Goal: Information Seeking & Learning: Learn about a topic

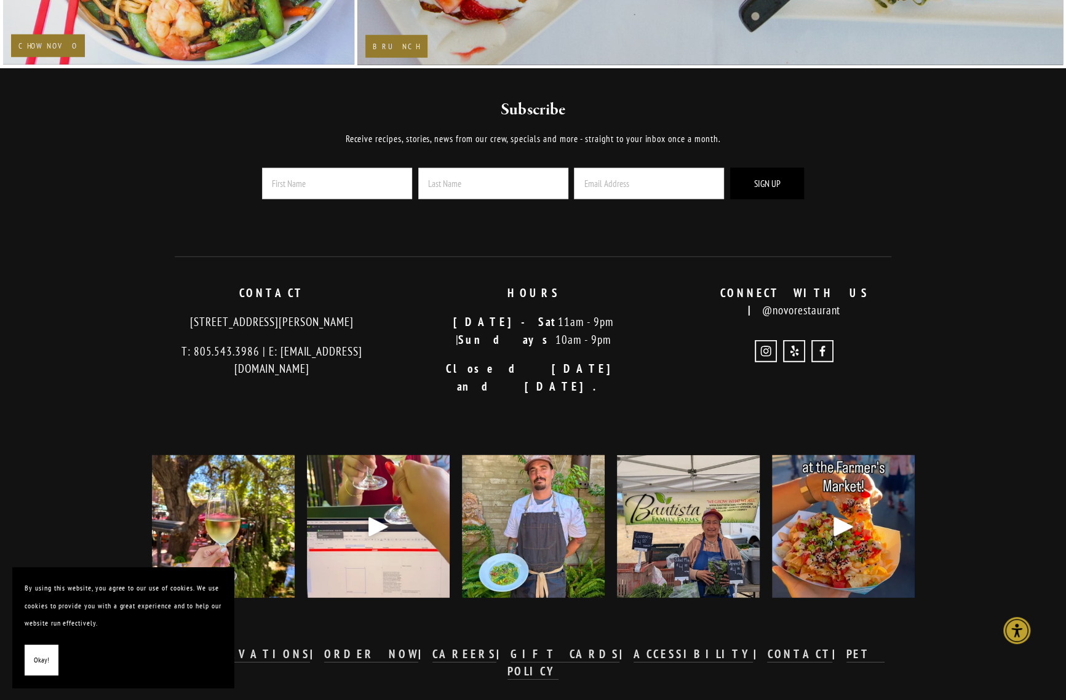
scroll to position [2798, 0]
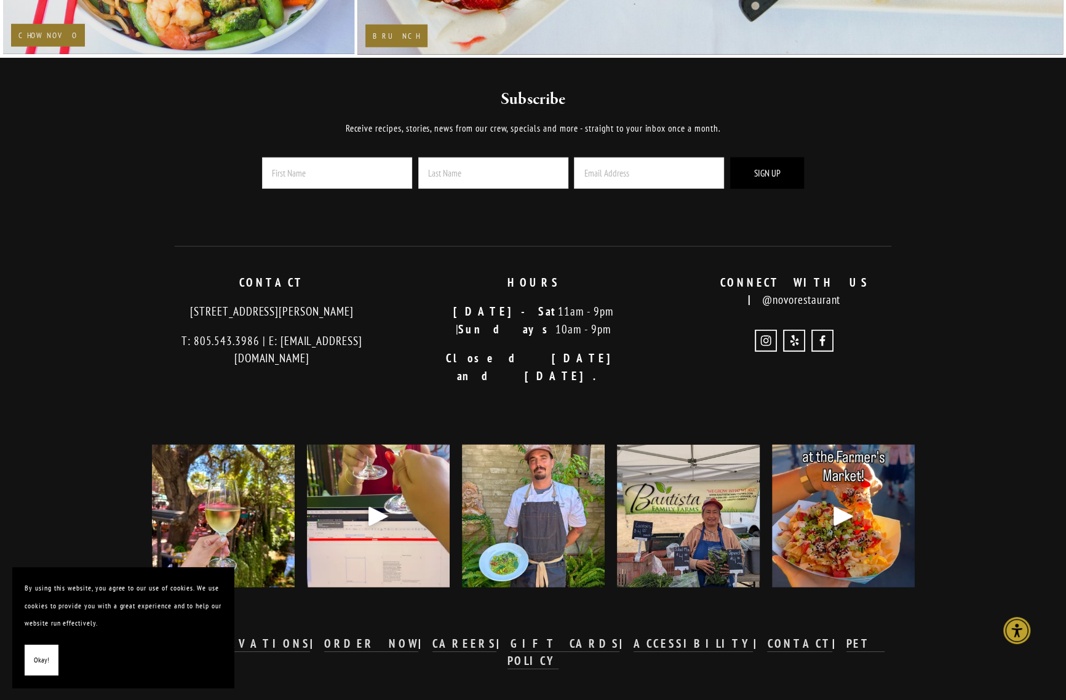
click at [285, 465] on img at bounding box center [223, 516] width 143 height 178
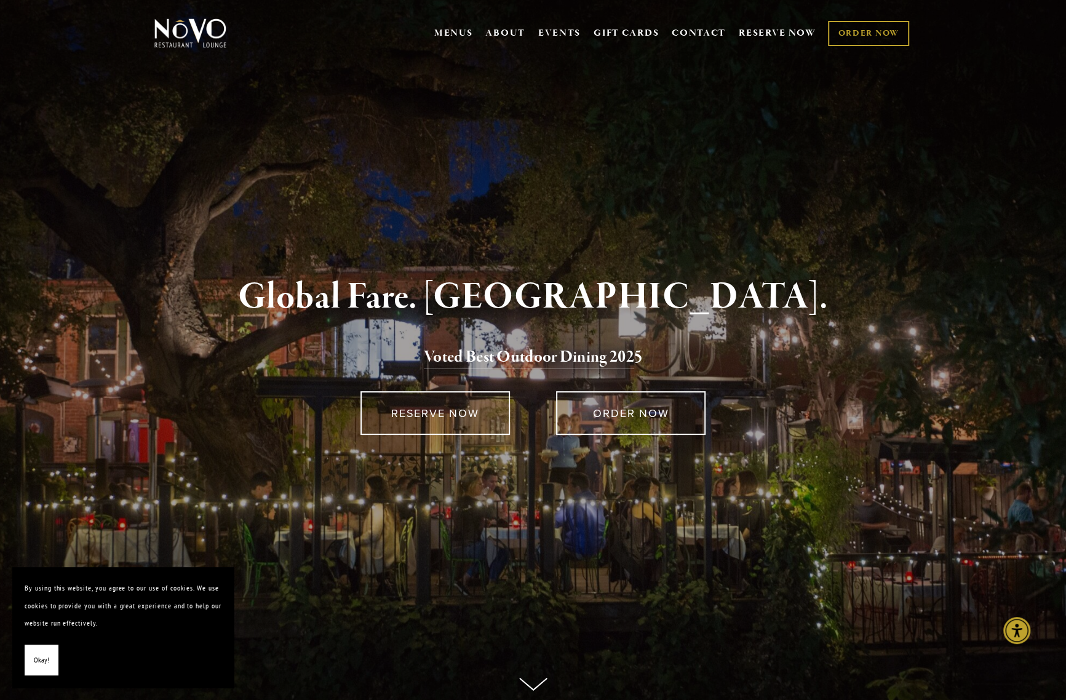
scroll to position [0, 0]
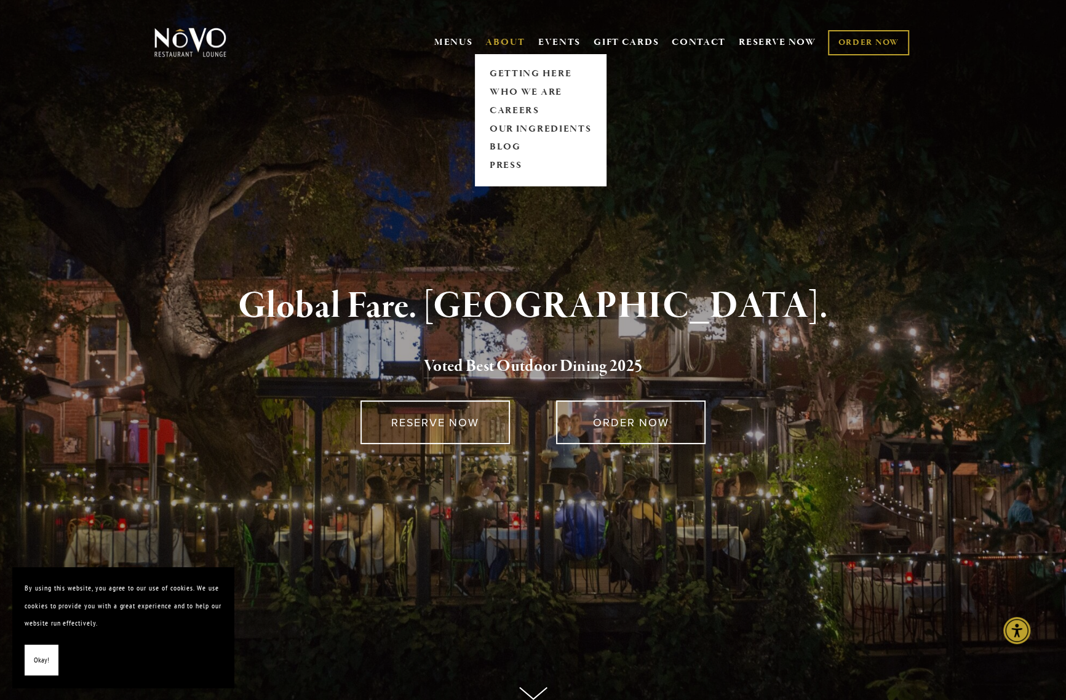
click at [508, 45] on link "ABOUT" at bounding box center [505, 42] width 40 height 12
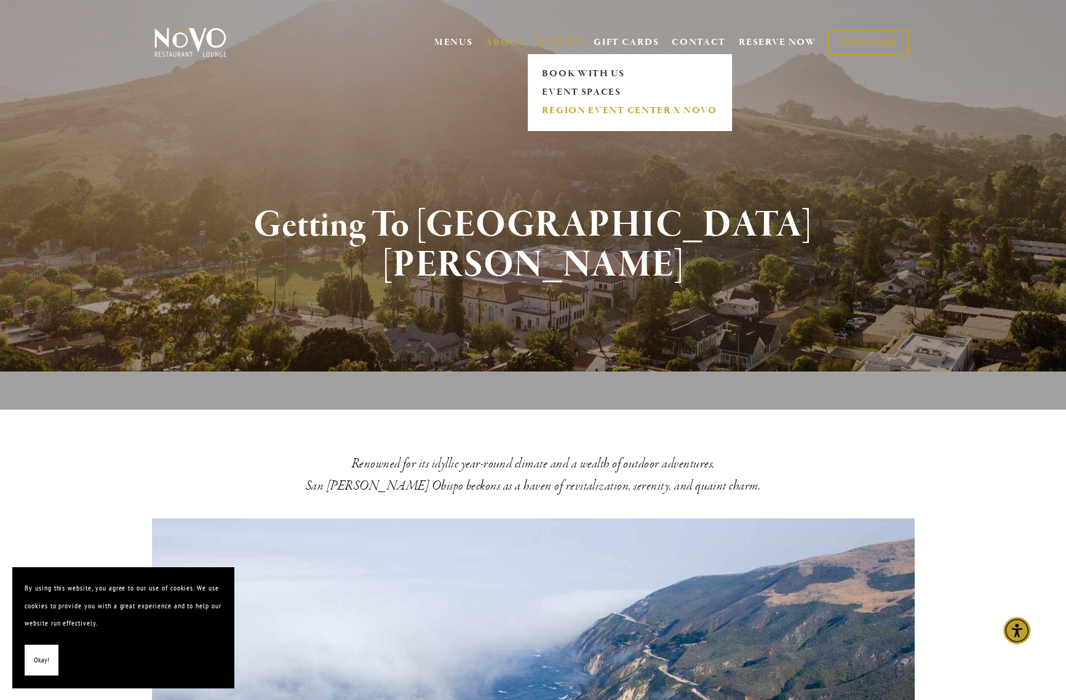
click at [614, 108] on link "REGION EVENT CENTER x NOVO" at bounding box center [629, 111] width 183 height 18
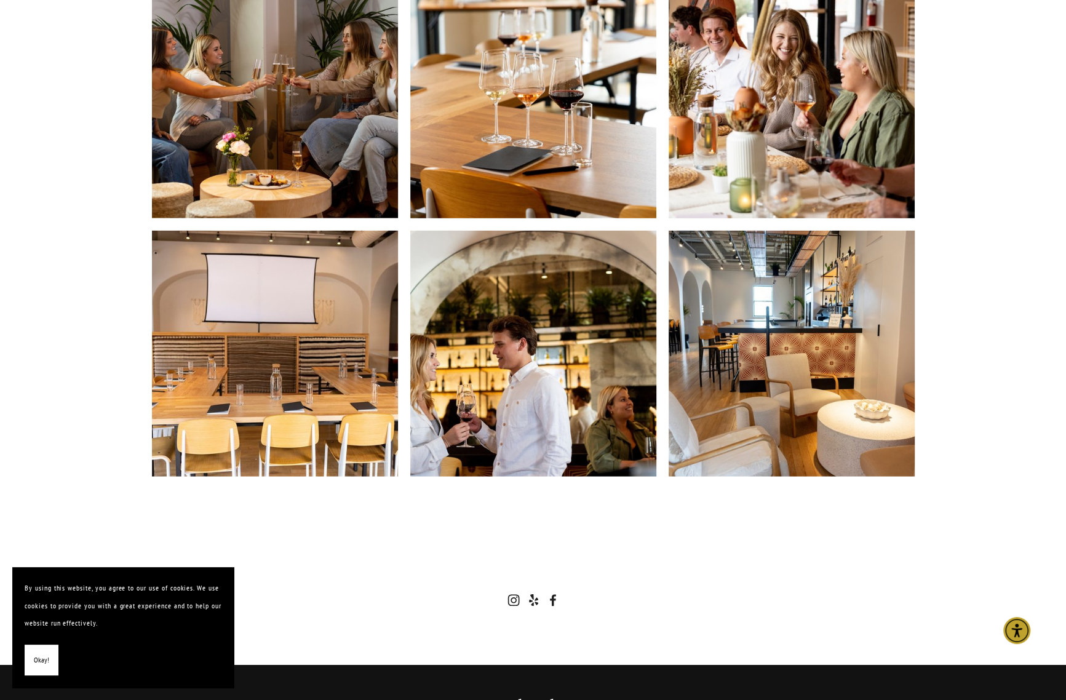
scroll to position [2489, 0]
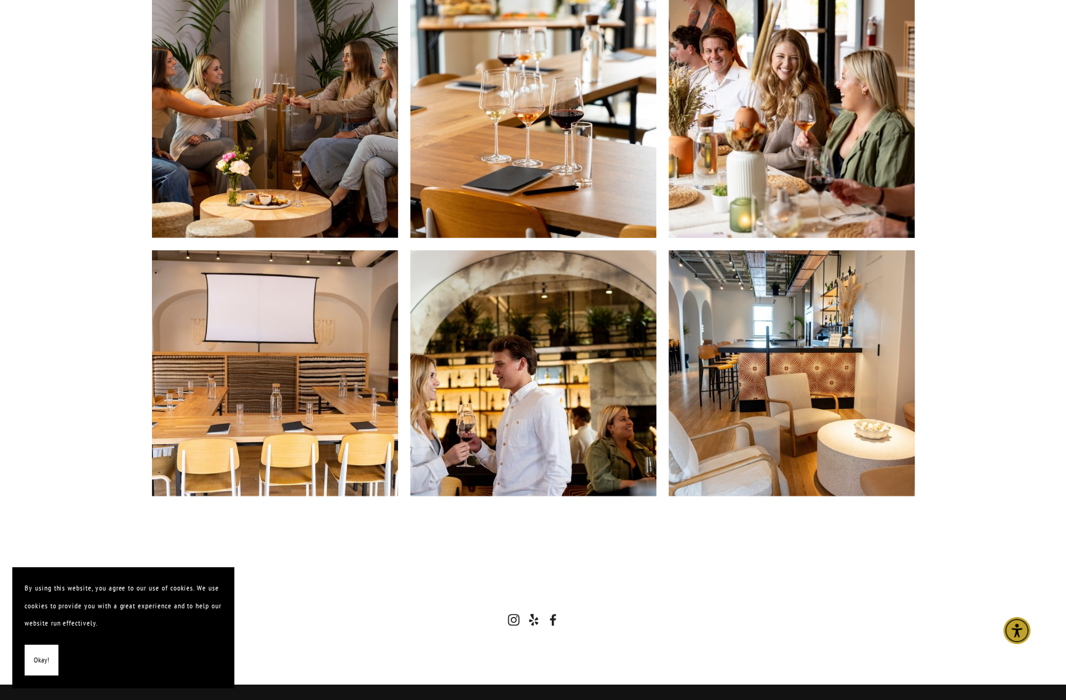
click at [810, 370] on img at bounding box center [791, 373] width 369 height 246
click at [784, 357] on img at bounding box center [791, 373] width 369 height 246
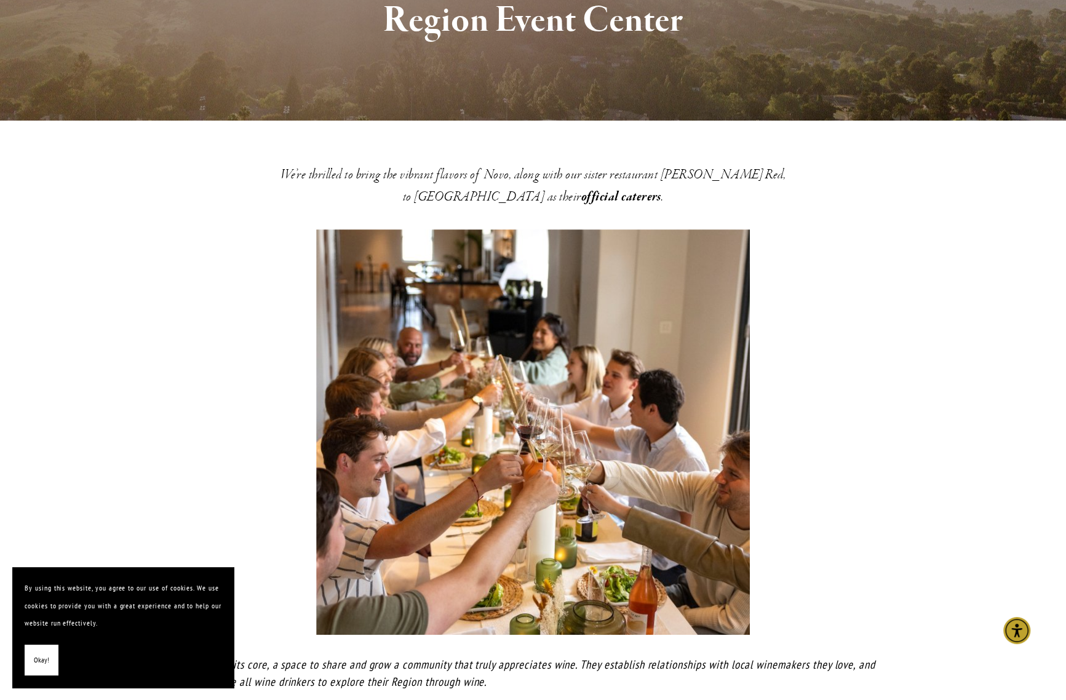
scroll to position [0, 0]
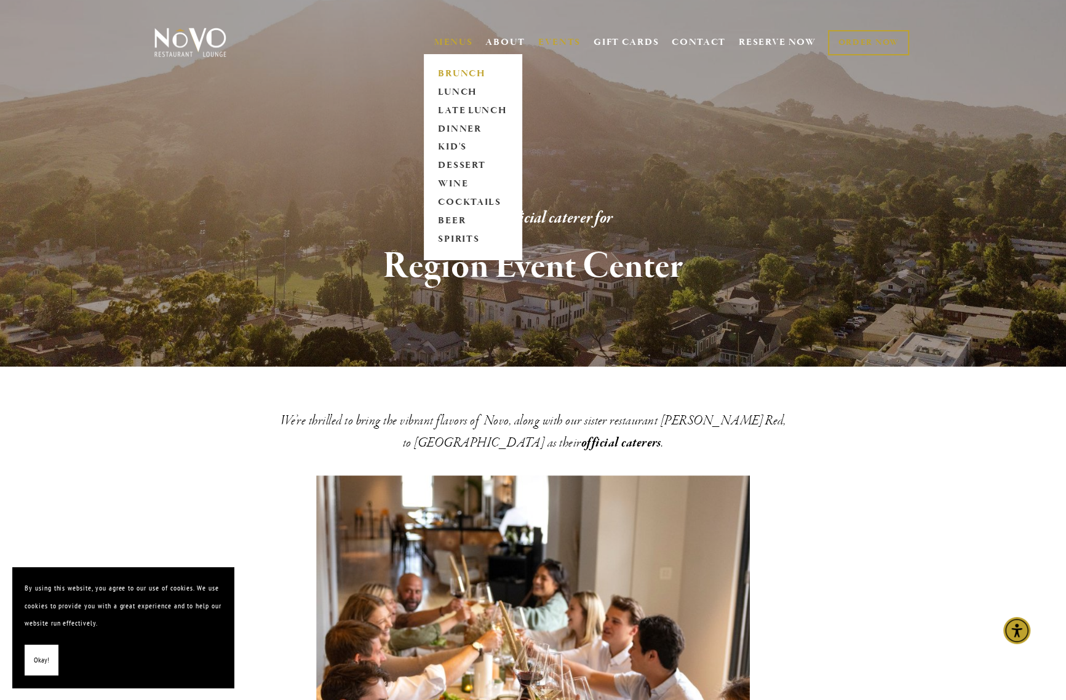
click at [465, 74] on link "BRUNCH" at bounding box center [472, 74] width 77 height 18
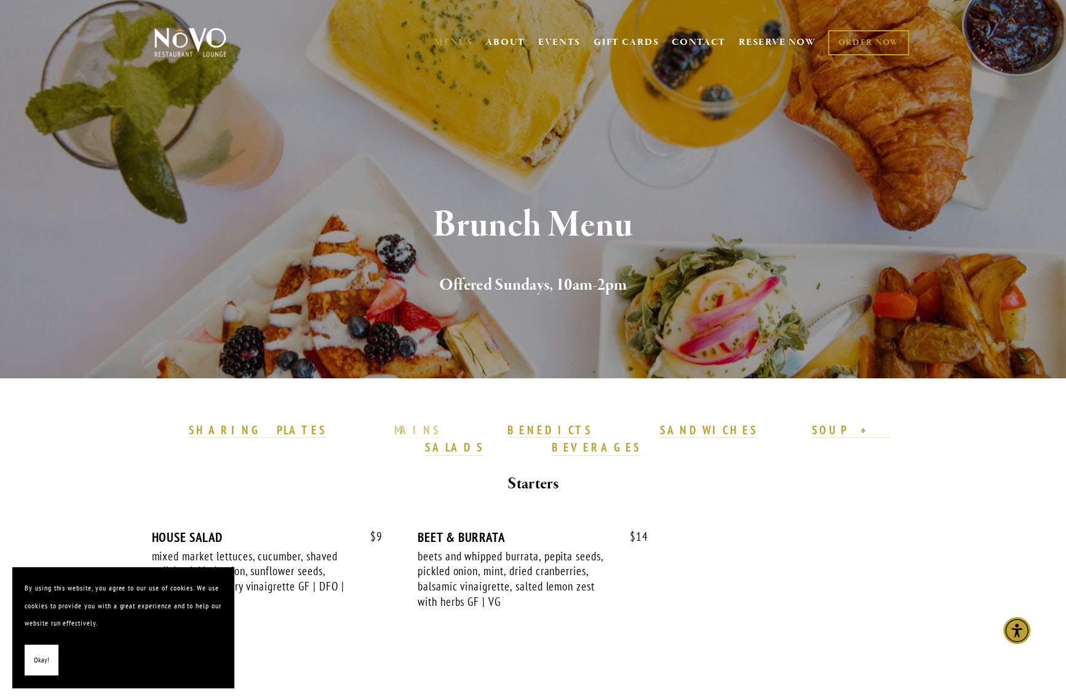
click at [432, 435] on strong "MAINS" at bounding box center [417, 430] width 46 height 15
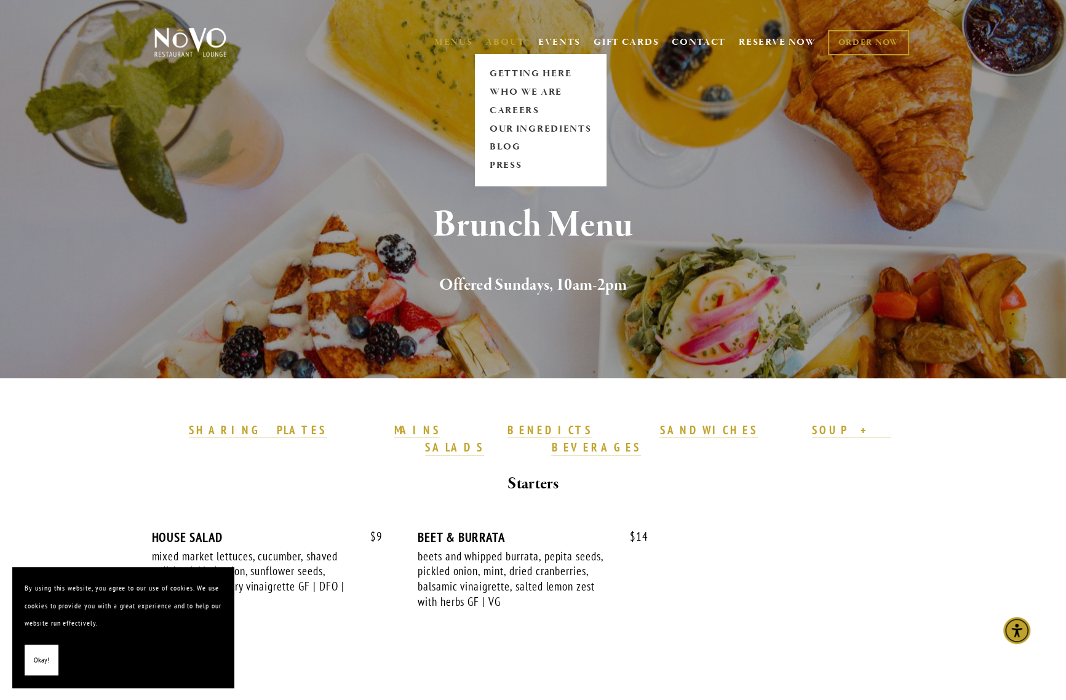
click at [507, 39] on link "ABOUT" at bounding box center [505, 42] width 40 height 12
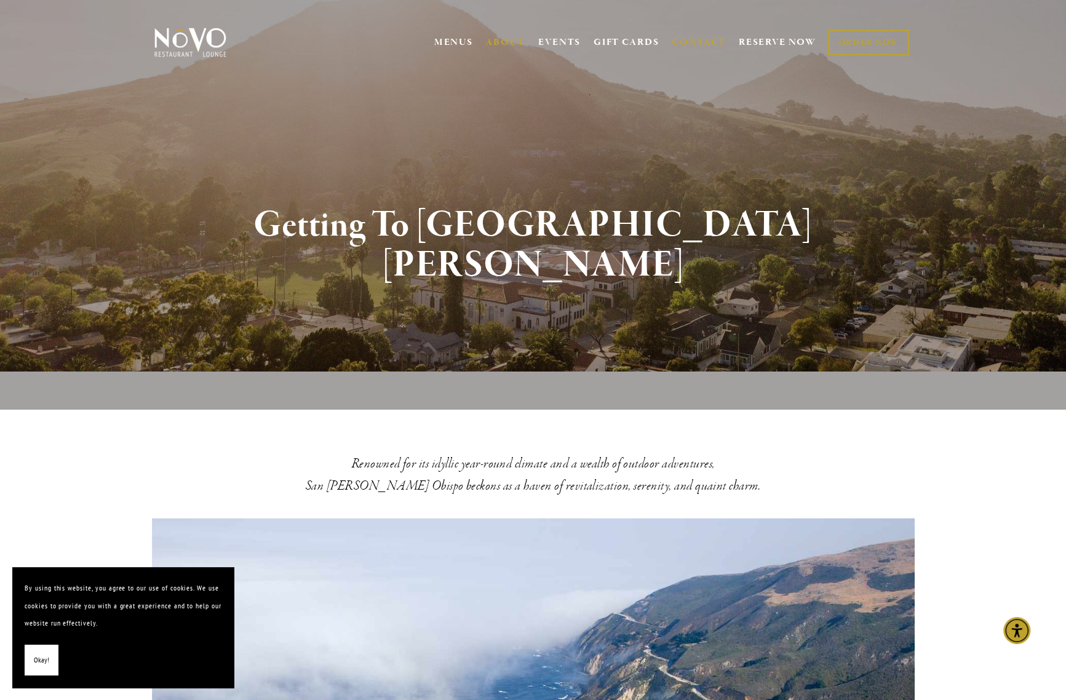
click at [698, 37] on link "CONTACT" at bounding box center [699, 42] width 54 height 23
